Goal: Task Accomplishment & Management: Complete application form

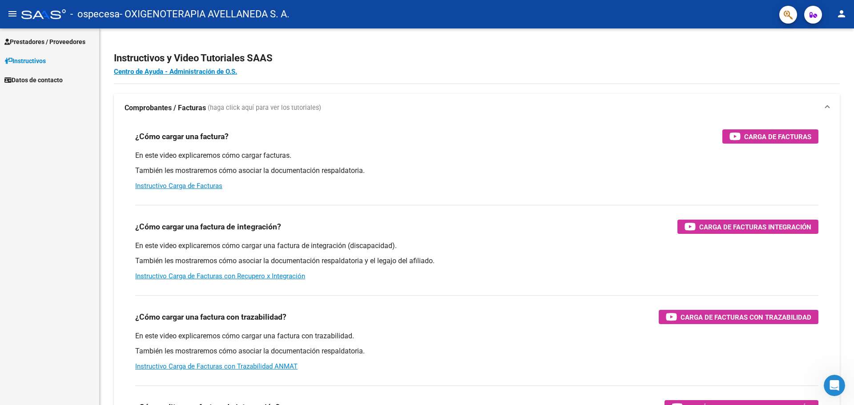
click at [42, 40] on span "Prestadores / Proveedores" at bounding box center [44, 42] width 81 height 10
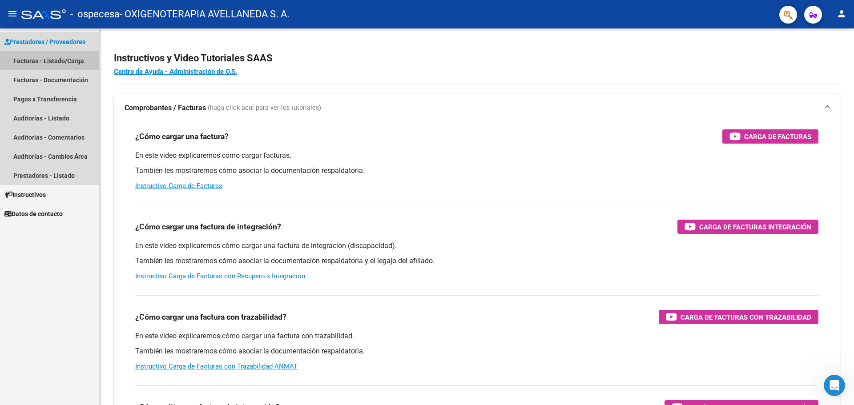
click at [52, 60] on link "Facturas - Listado/Carga" at bounding box center [49, 60] width 99 height 19
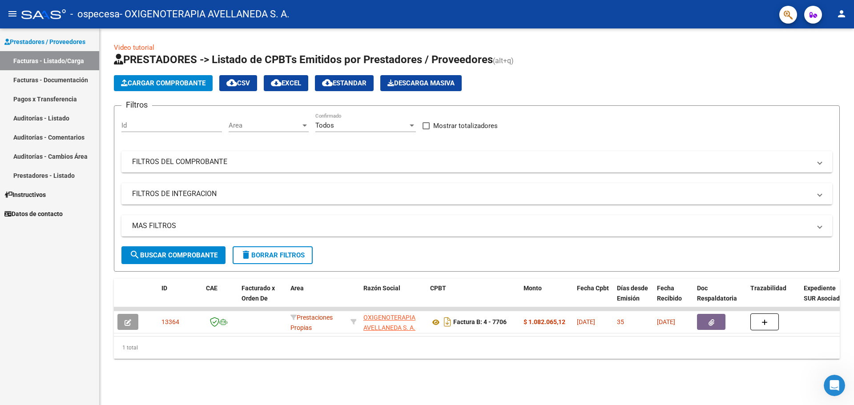
click at [56, 82] on link "Facturas - Documentación" at bounding box center [49, 79] width 99 height 19
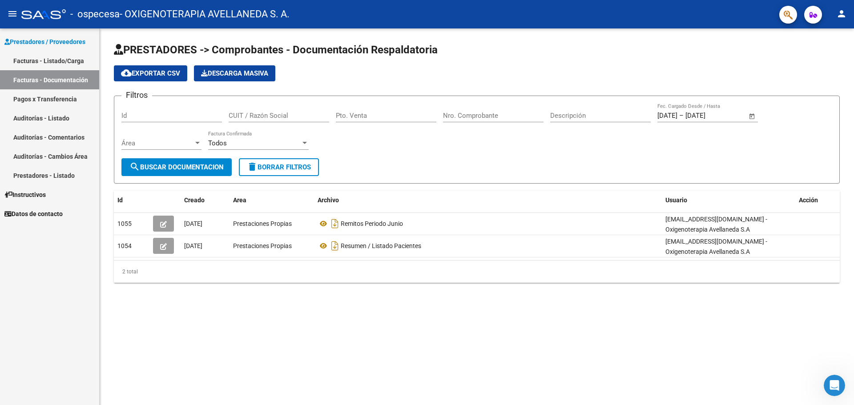
click at [76, 217] on link "Datos de contacto" at bounding box center [49, 213] width 99 height 19
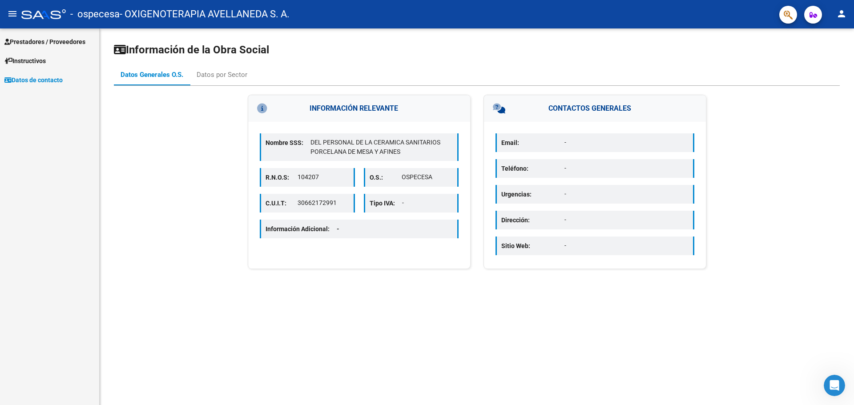
click at [58, 66] on link "Instructivos" at bounding box center [49, 60] width 99 height 19
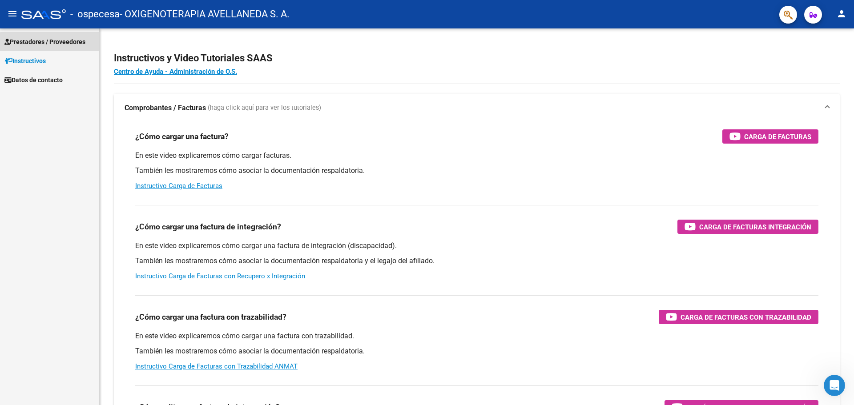
click at [60, 49] on link "Prestadores / Proveedores" at bounding box center [49, 41] width 99 height 19
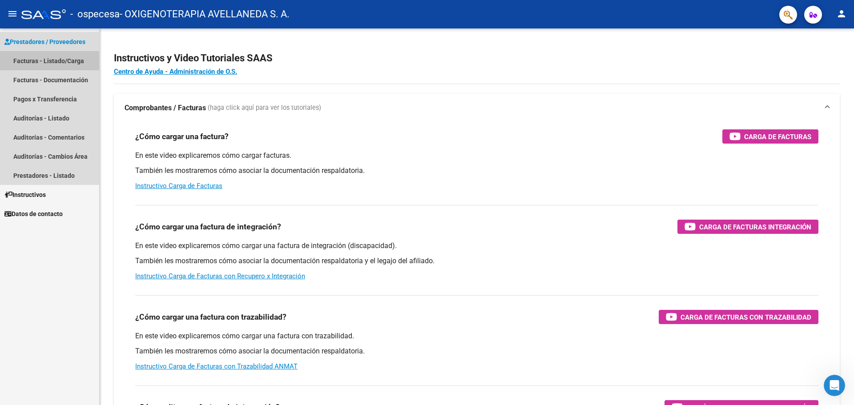
click at [58, 60] on link "Facturas - Listado/Carga" at bounding box center [49, 60] width 99 height 19
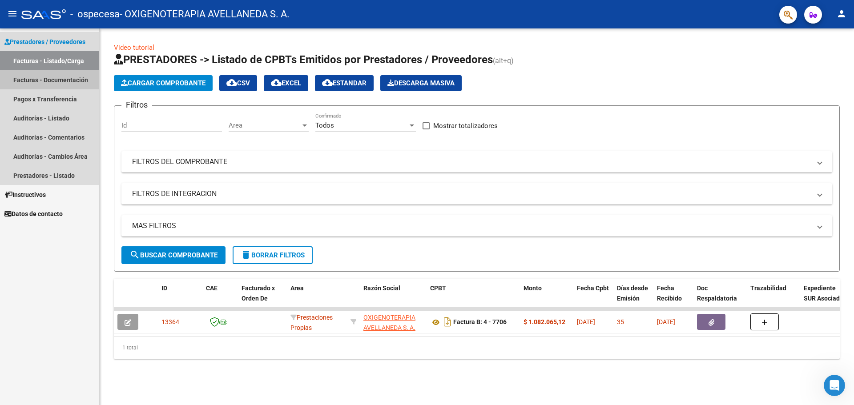
click at [33, 78] on link "Facturas - Documentación" at bounding box center [49, 79] width 99 height 19
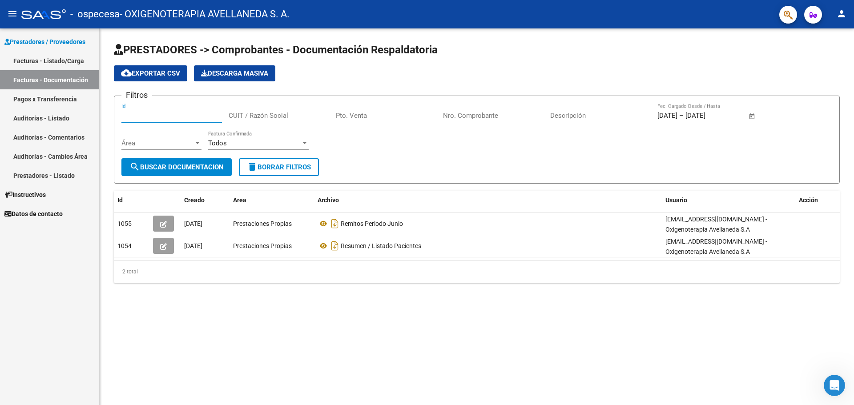
click at [153, 114] on input "Id" at bounding box center [171, 116] width 100 height 8
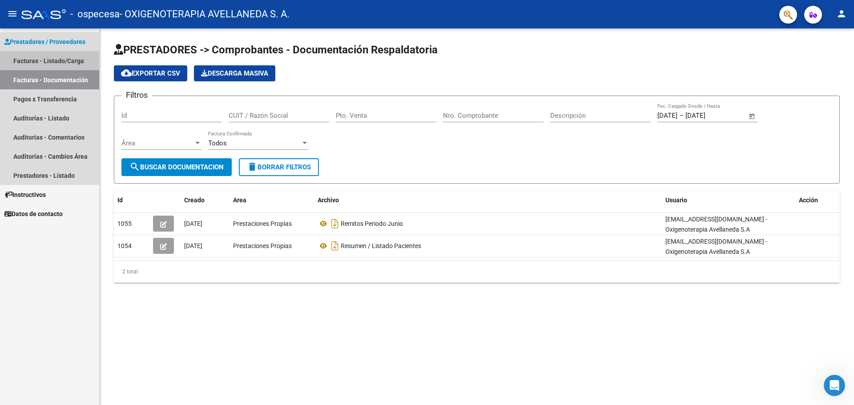
click at [72, 64] on link "Facturas - Listado/Carga" at bounding box center [49, 60] width 99 height 19
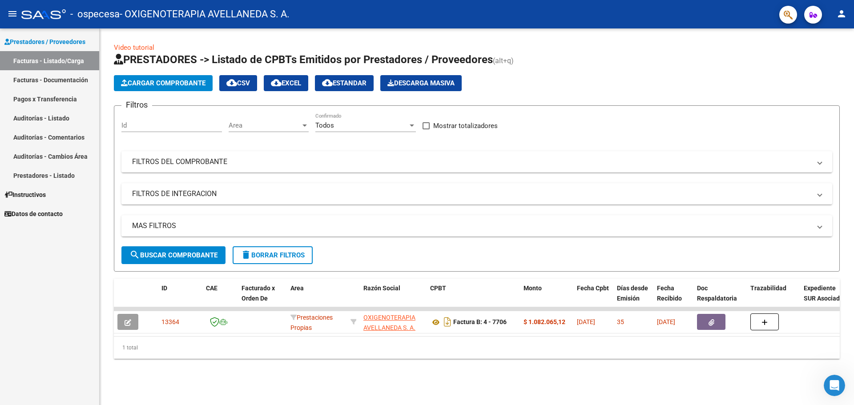
click at [162, 84] on span "Cargar Comprobante" at bounding box center [163, 83] width 84 height 8
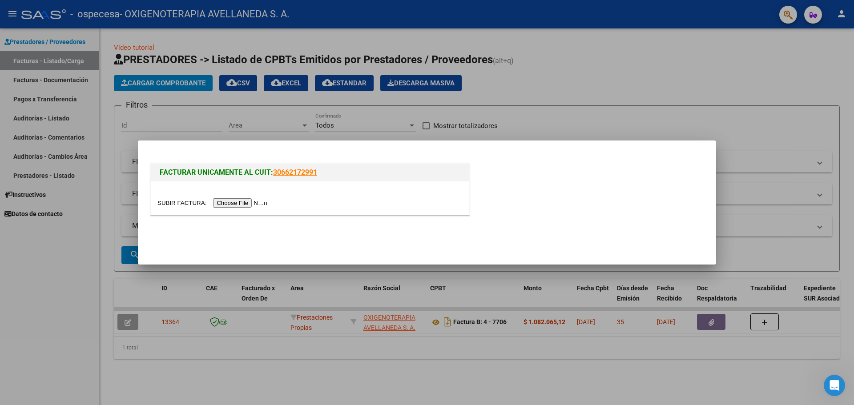
click at [250, 205] on input "file" at bounding box center [213, 202] width 112 height 9
drag, startPoint x: 727, startPoint y: 30, endPoint x: 729, endPoint y: 35, distance: 5.0
click at [727, 30] on div at bounding box center [427, 202] width 854 height 405
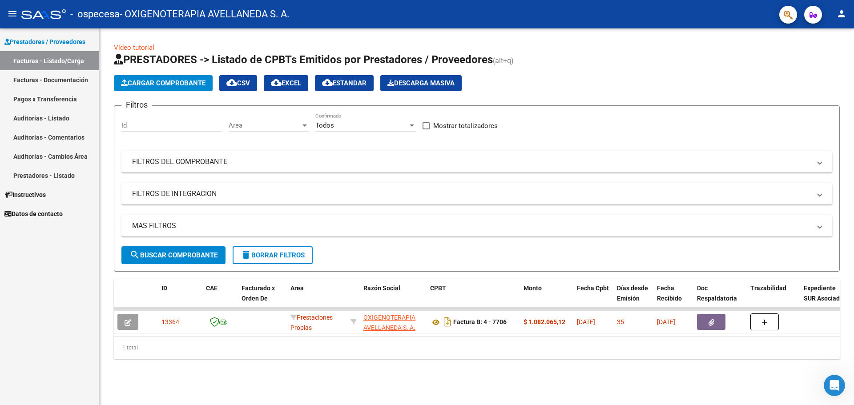
click at [188, 257] on span "search Buscar Comprobante" at bounding box center [173, 255] width 88 height 8
click at [190, 80] on span "Cargar Comprobante" at bounding box center [163, 83] width 84 height 8
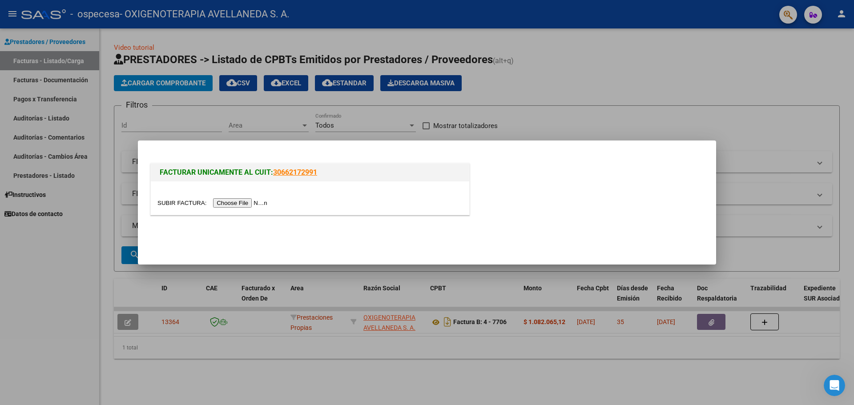
click at [235, 201] on input "file" at bounding box center [213, 202] width 112 height 9
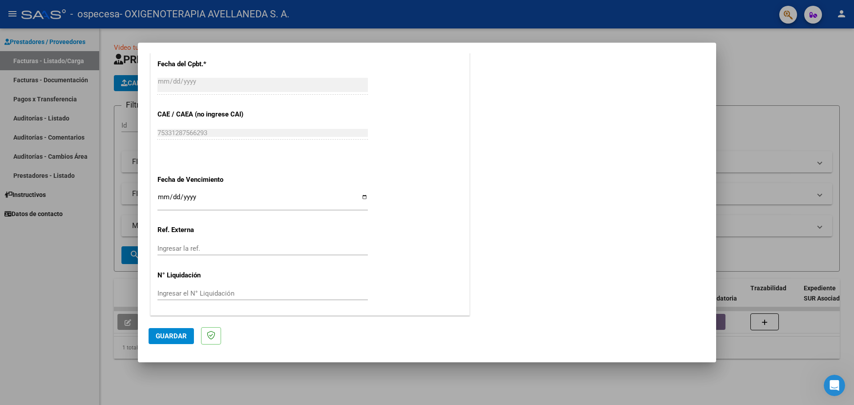
scroll to position [413, 0]
click at [185, 198] on input "Ingresar la fecha" at bounding box center [262, 200] width 210 height 14
click at [167, 196] on input "Ingresar la fecha" at bounding box center [262, 200] width 210 height 14
click at [159, 192] on div "Ingresar la fecha" at bounding box center [262, 199] width 210 height 19
click at [160, 195] on input "Ingresar la fecha" at bounding box center [262, 200] width 210 height 14
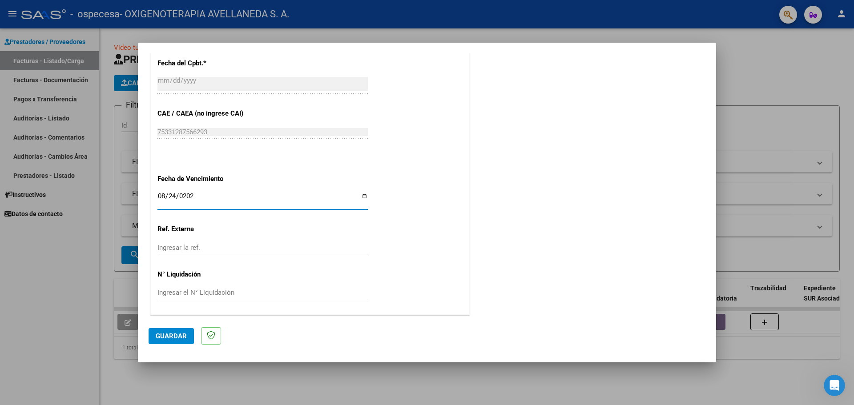
type input "[DATE]"
click at [208, 244] on input "Ingresar la ref." at bounding box center [262, 248] width 210 height 8
click at [247, 290] on input "Ingresar el N° Liquidación" at bounding box center [262, 293] width 210 height 8
click at [180, 333] on span "Guardar" at bounding box center [171, 336] width 31 height 8
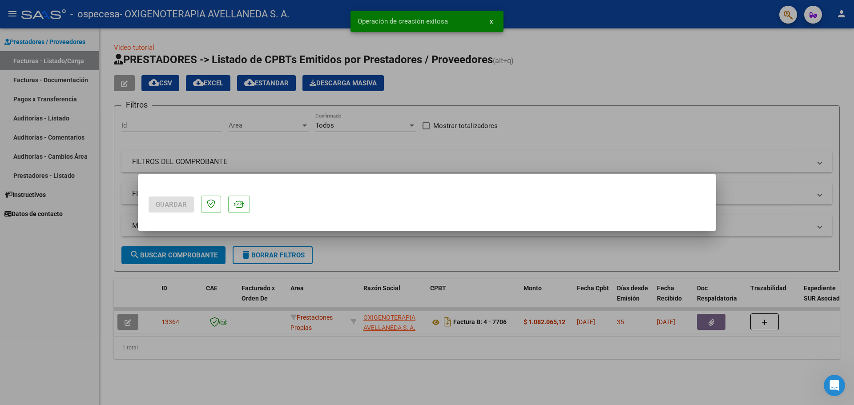
scroll to position [0, 0]
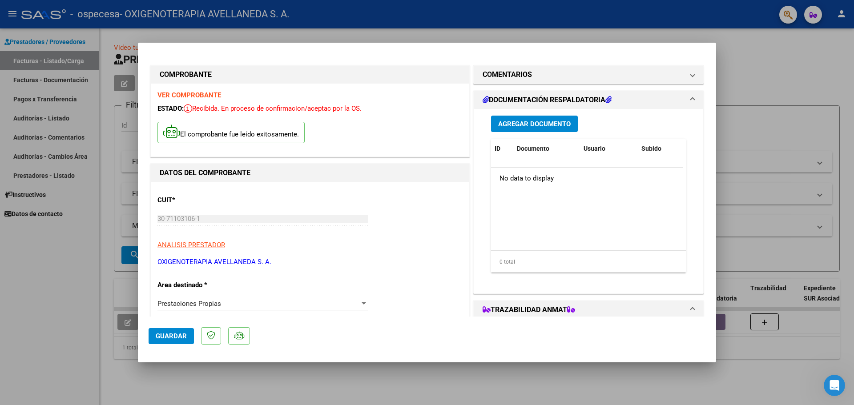
click at [519, 121] on span "Agregar Documento" at bounding box center [534, 124] width 72 height 8
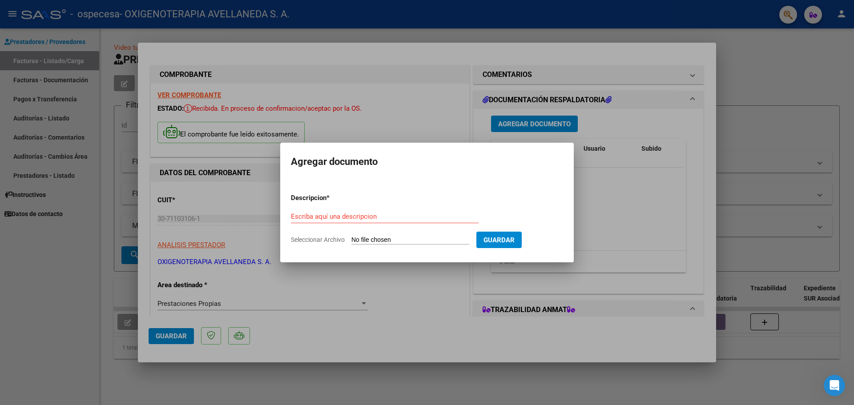
click at [377, 238] on input "Seleccionar Archivo" at bounding box center [410, 240] width 118 height 8
click at [634, 271] on div at bounding box center [427, 202] width 854 height 405
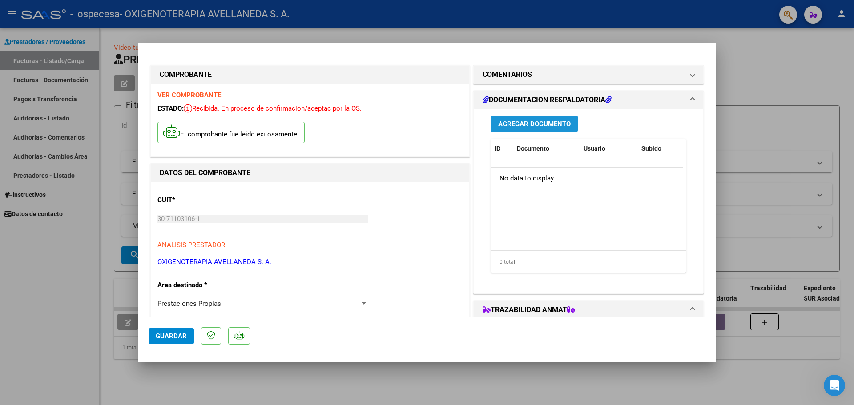
click at [533, 120] on span "Agregar Documento" at bounding box center [534, 124] width 72 height 8
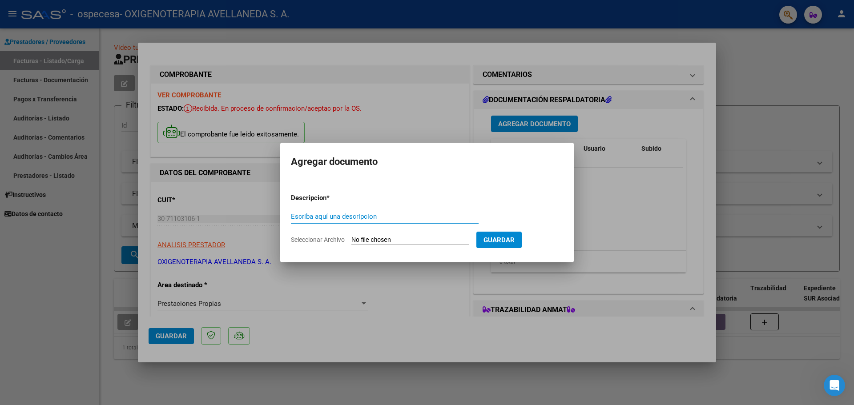
click at [425, 210] on div "Escriba aquí una descripcion" at bounding box center [385, 216] width 188 height 13
click at [423, 220] on input "Escriba aquí una descripcion" at bounding box center [385, 217] width 188 height 8
type input "r"
type input "Remitos"
click at [428, 239] on input "Seleccionar Archivo" at bounding box center [410, 240] width 118 height 8
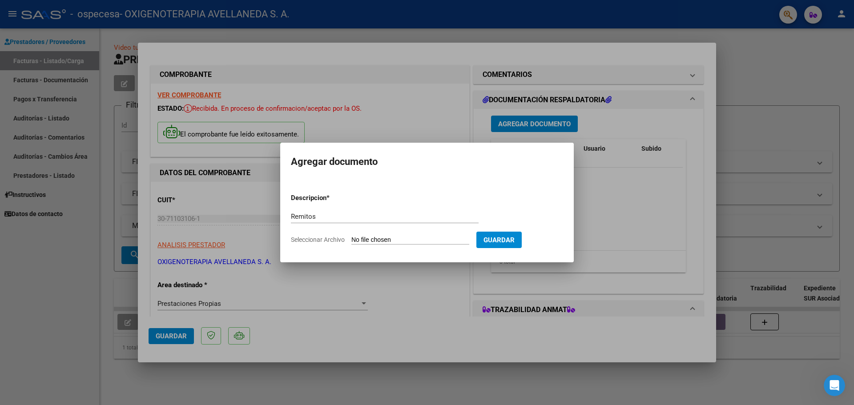
type input "C:\fakepath\Remitos OSPECESA JULIO.pdf"
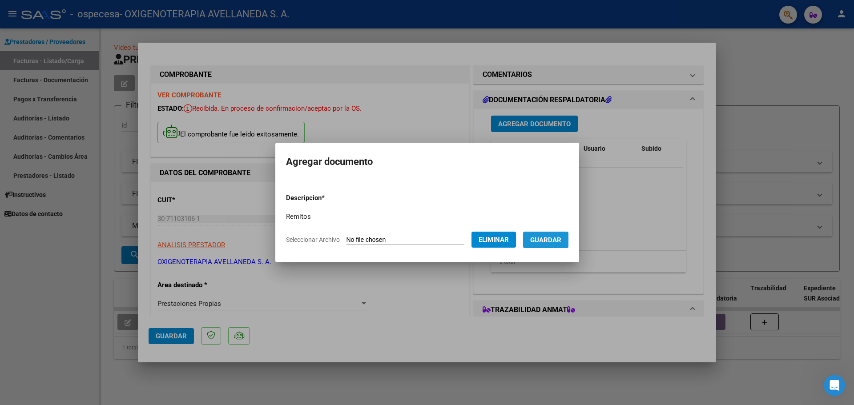
click at [554, 236] on span "Guardar" at bounding box center [545, 240] width 31 height 8
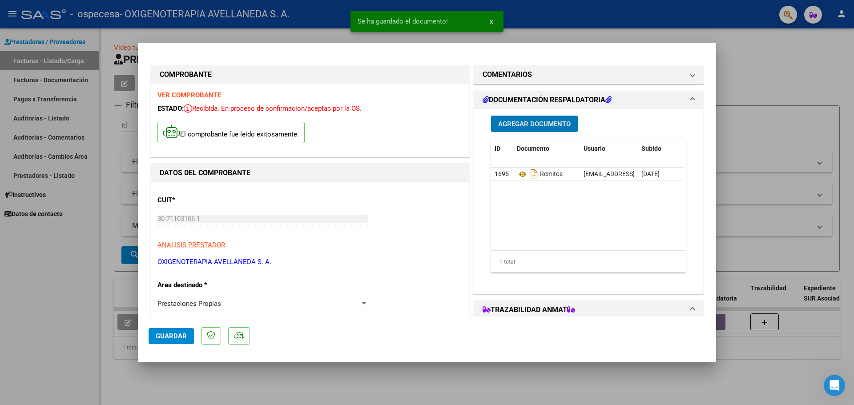
click at [531, 123] on span "Agregar Documento" at bounding box center [534, 124] width 72 height 8
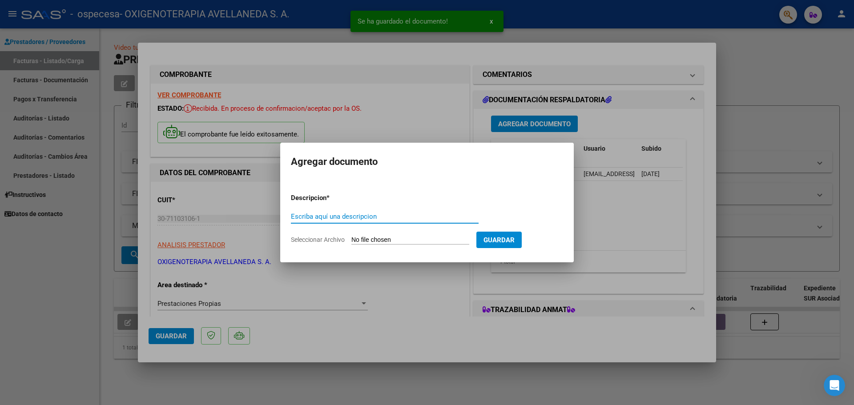
type input "r"
type input "}"
type input "Resumen listado pacientes"
click at [522, 240] on button "Guardar" at bounding box center [498, 240] width 45 height 16
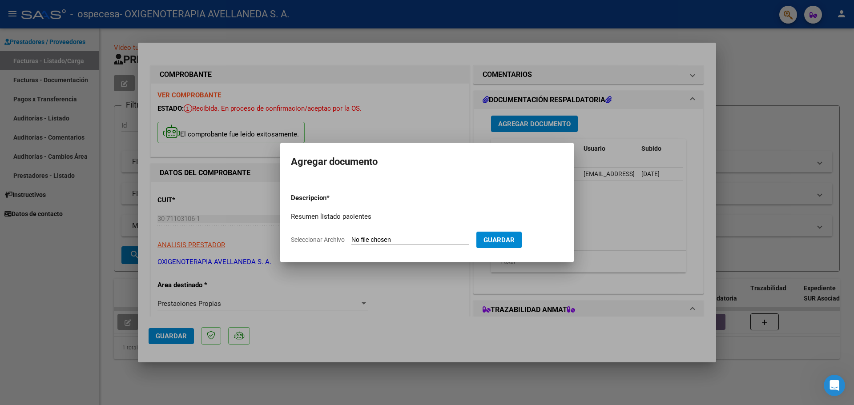
click at [389, 242] on input "Seleccionar Archivo" at bounding box center [410, 240] width 118 height 8
type input "C:\fakepath\Resumen OSPECESA JULIO.pdf"
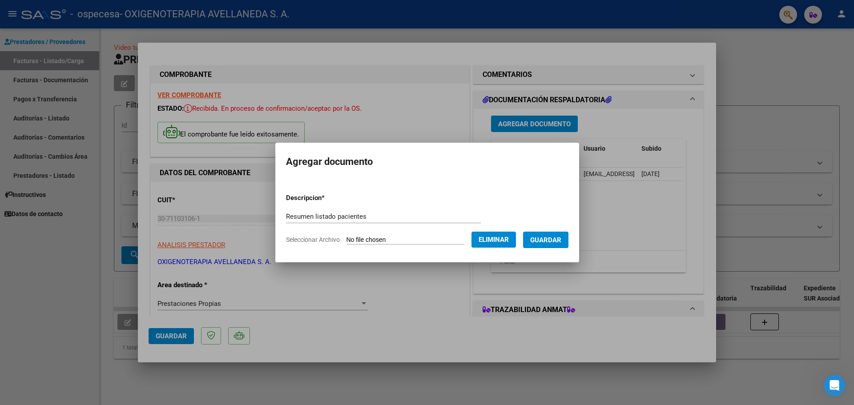
click at [540, 239] on span "Guardar" at bounding box center [545, 240] width 31 height 8
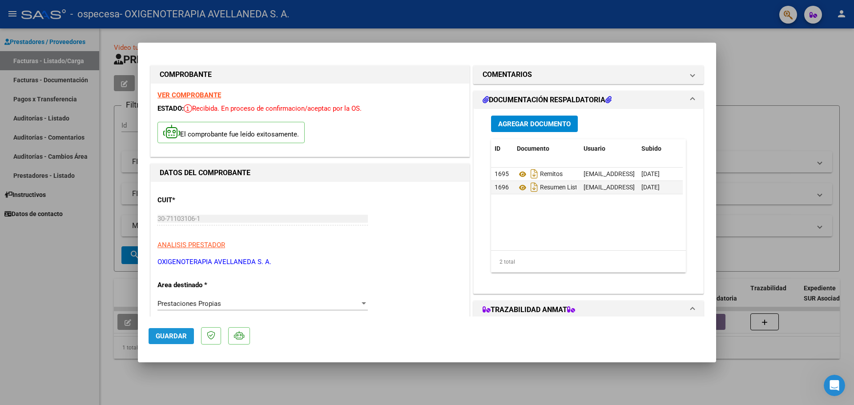
click at [164, 335] on span "Guardar" at bounding box center [171, 336] width 31 height 8
click at [130, 106] on div at bounding box center [427, 202] width 854 height 405
type input "$ 0,00"
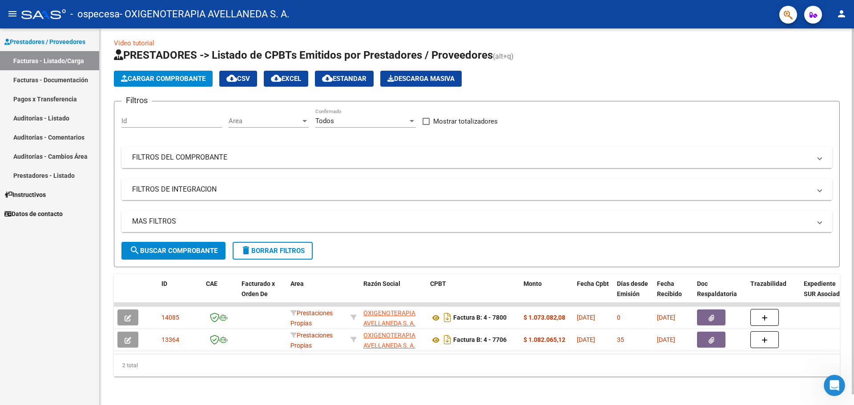
scroll to position [11, 0]
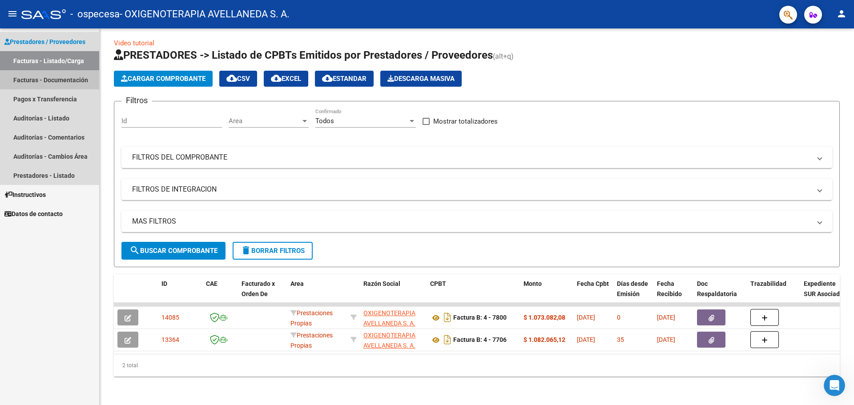
click at [47, 83] on link "Facturas - Documentación" at bounding box center [49, 79] width 99 height 19
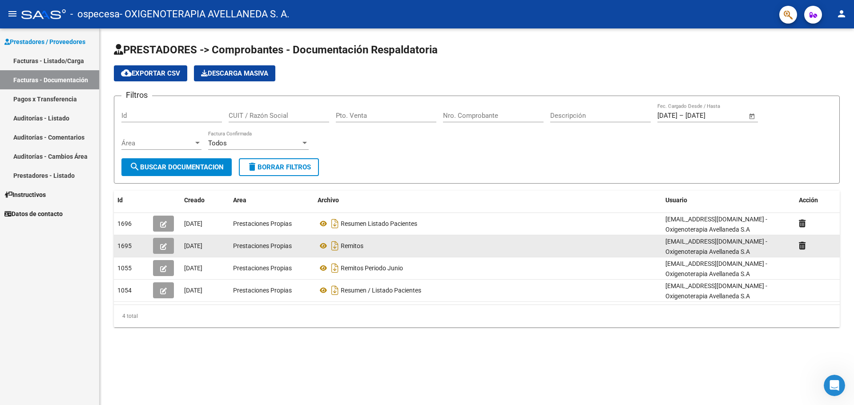
click at [155, 242] on button "button" at bounding box center [163, 246] width 21 height 16
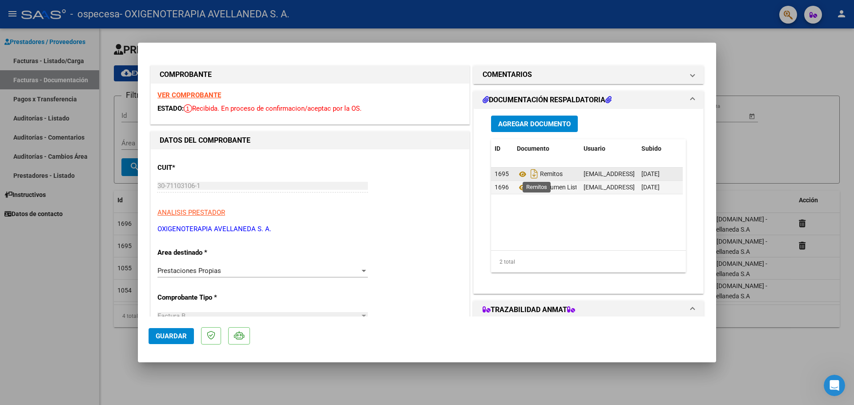
click at [539, 176] on span "Remitos" at bounding box center [540, 174] width 46 height 7
click at [568, 175] on div "Remitos" at bounding box center [547, 174] width 60 height 14
click at [555, 173] on span "Remitos" at bounding box center [540, 174] width 46 height 7
drag, startPoint x: 556, startPoint y: 173, endPoint x: 565, endPoint y: 175, distance: 9.2
click at [565, 175] on div "Remitos" at bounding box center [547, 174] width 60 height 14
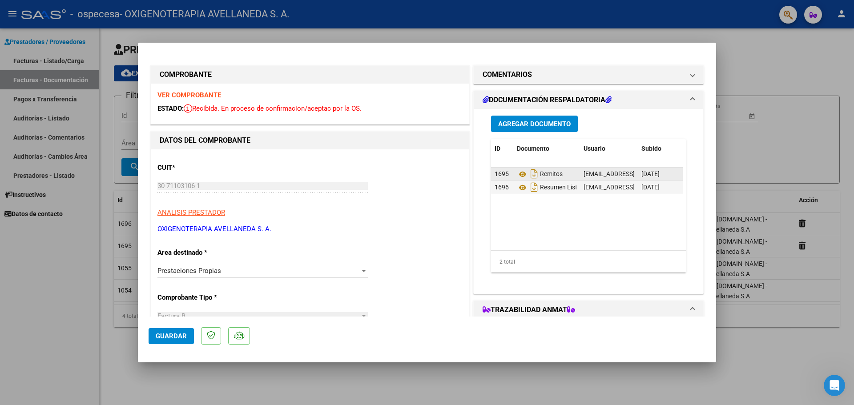
click at [565, 175] on div "Remitos" at bounding box center [547, 174] width 60 height 14
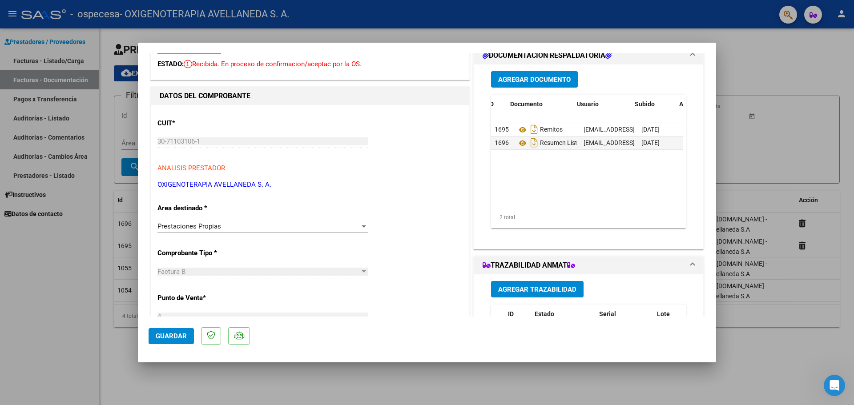
scroll to position [0, 11]
click at [729, 163] on div at bounding box center [427, 202] width 854 height 405
type input "$ 0,00"
